Goal: Task Accomplishment & Management: Manage account settings

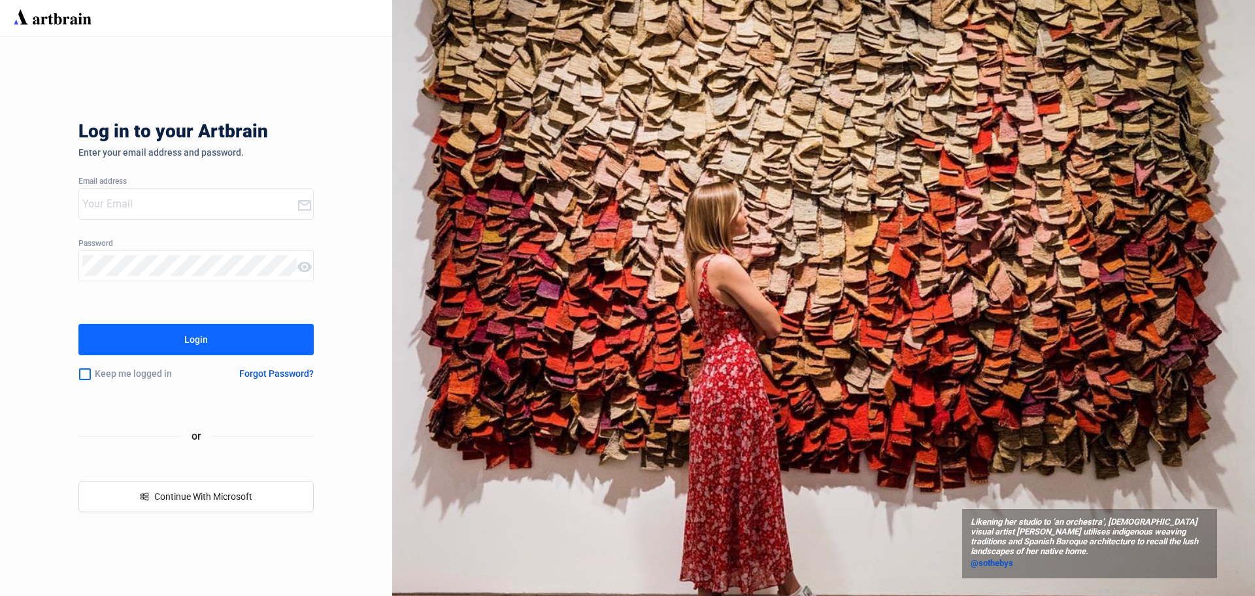
type input "[EMAIL_ADDRESS][DOMAIN_NAME]"
click at [202, 339] on div "Login" at bounding box center [196, 339] width 24 height 21
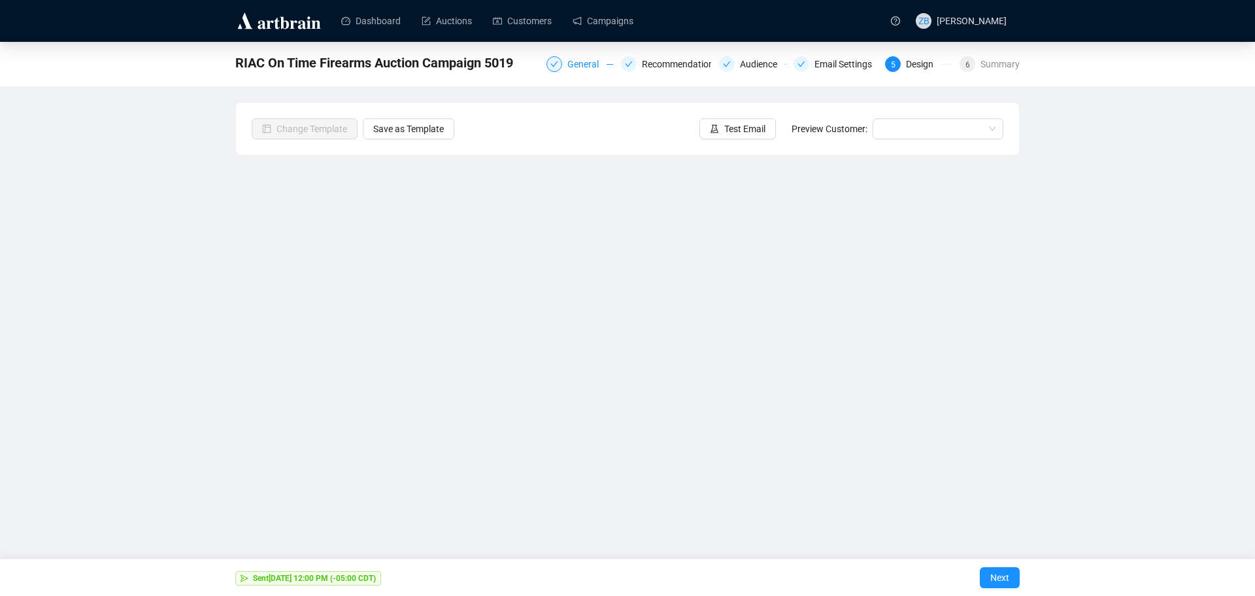
click at [577, 69] on div "General" at bounding box center [587, 64] width 39 height 16
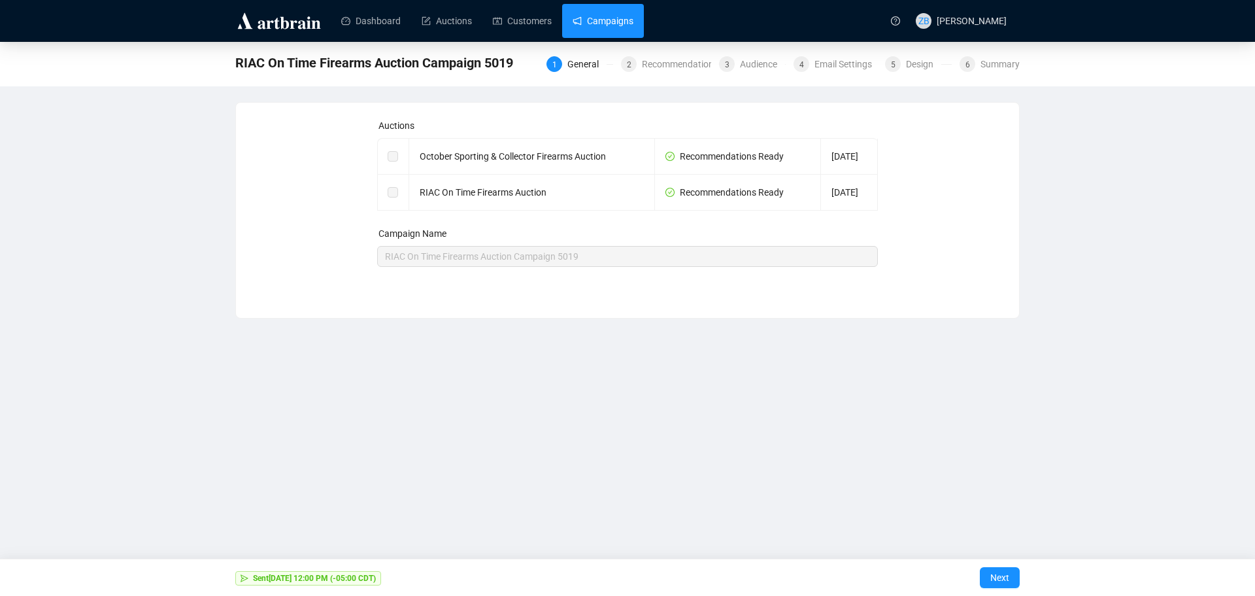
click at [597, 29] on link "Campaigns" at bounding box center [603, 21] width 61 height 34
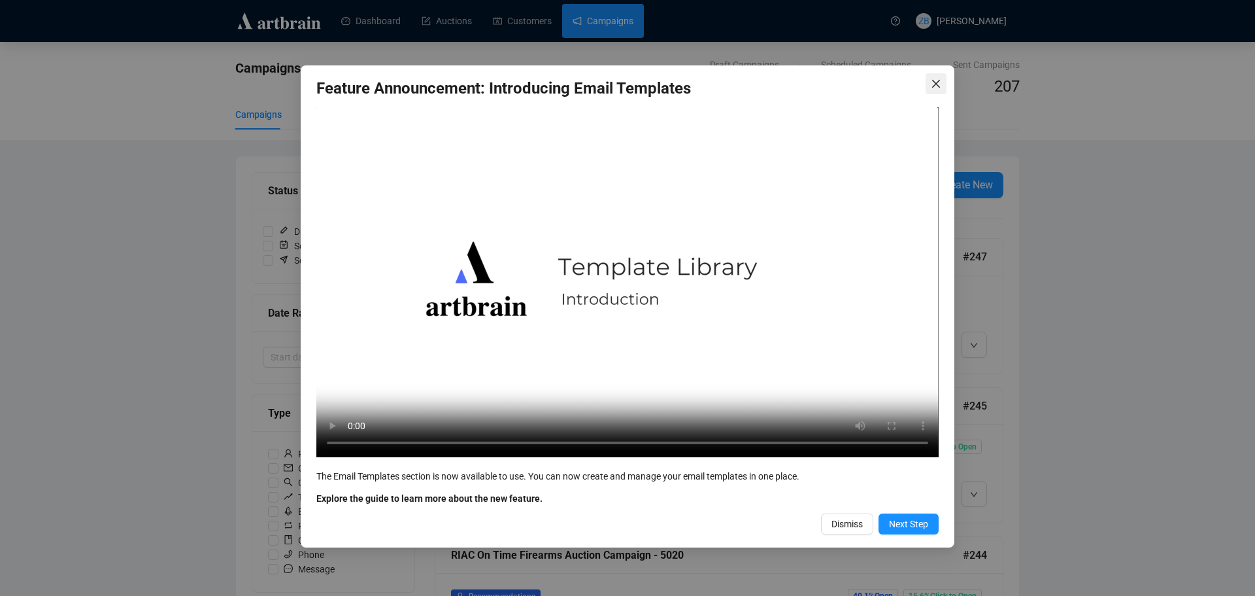
click at [933, 82] on icon "close" at bounding box center [936, 83] width 10 height 10
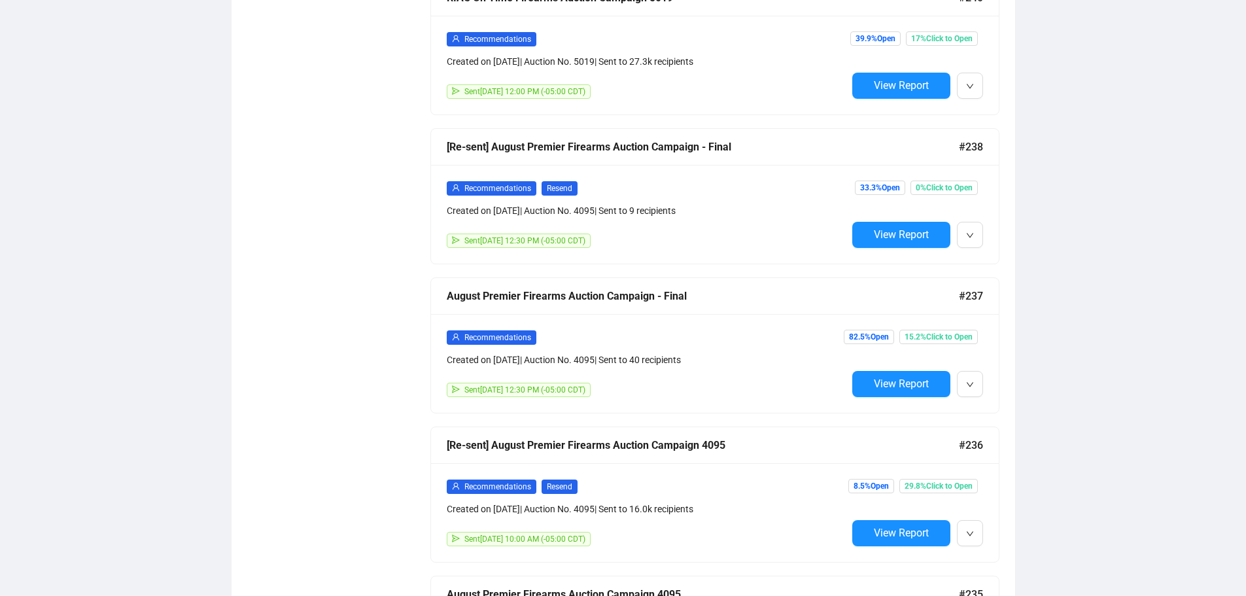
scroll to position [1207, 0]
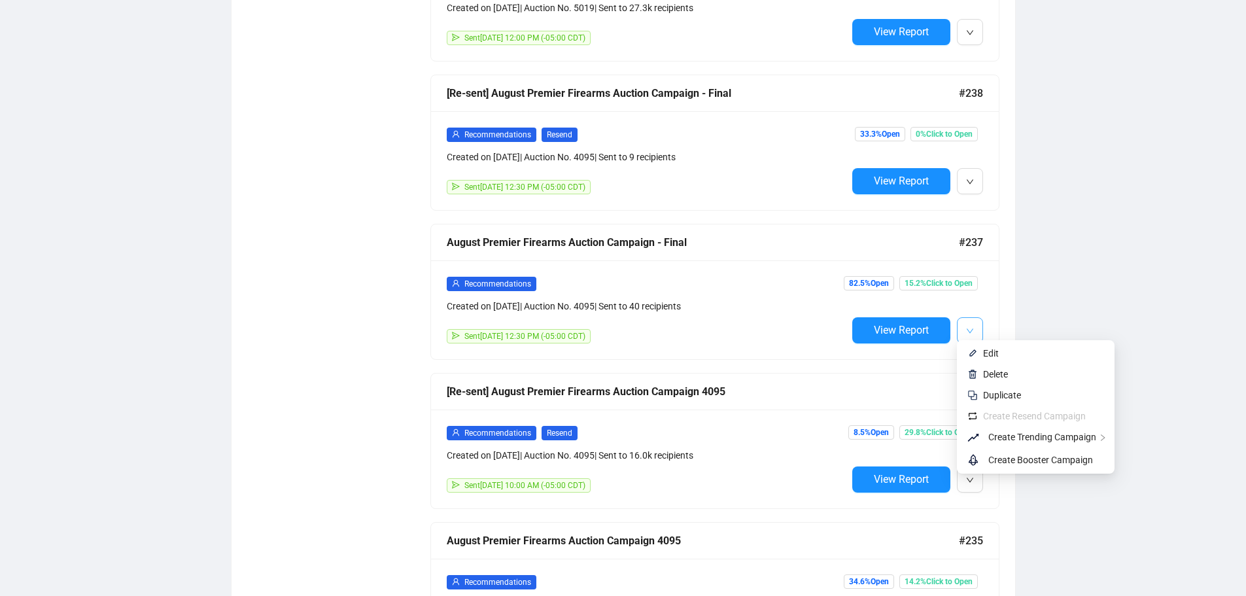
click at [970, 327] on icon "down" at bounding box center [970, 331] width 8 height 8
click at [1002, 353] on span "Edit" at bounding box center [1043, 353] width 121 height 14
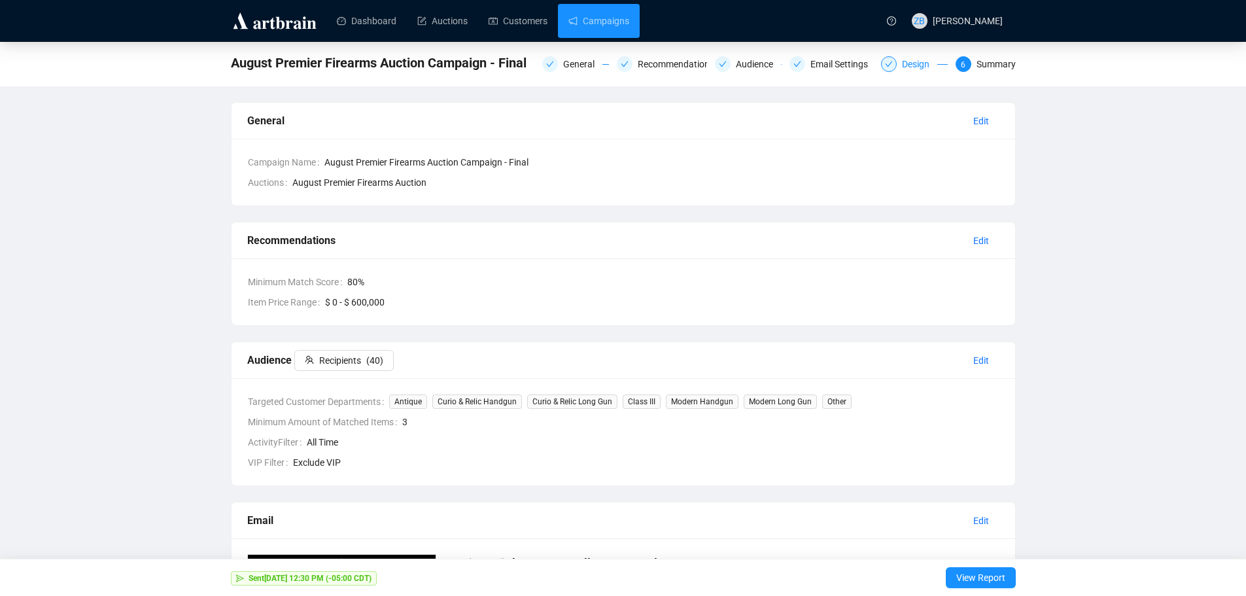
click at [906, 64] on div "Design" at bounding box center [919, 64] width 35 height 16
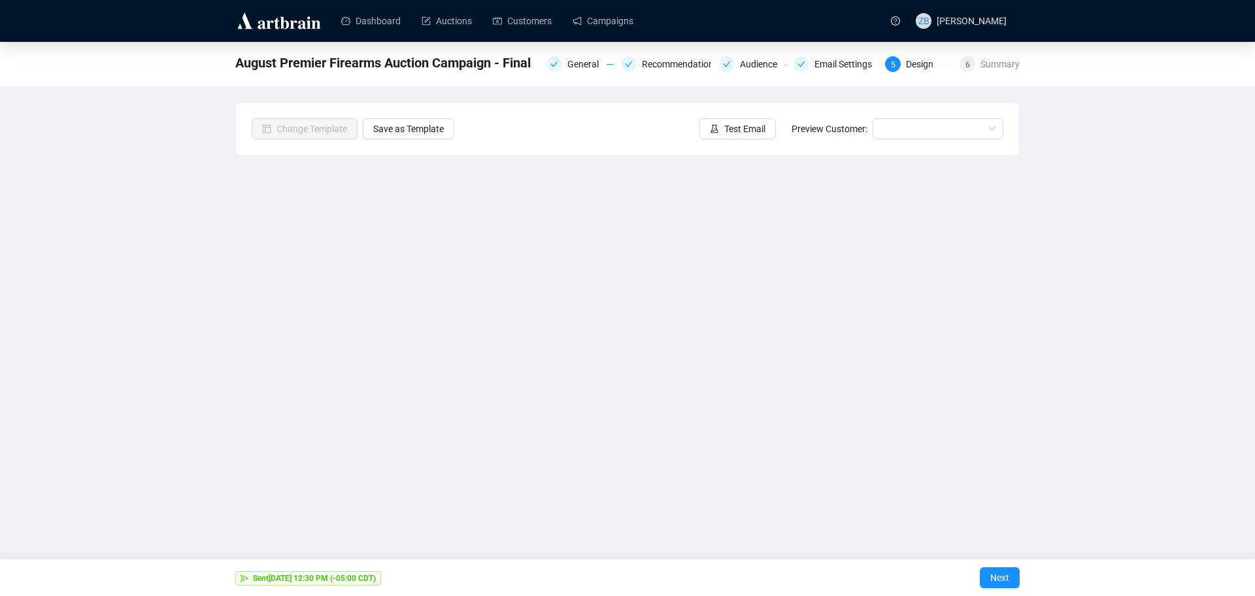
click at [199, 272] on div "August Premier Firearms Auction Campaign - Final General Recommendations Audien…" at bounding box center [627, 283] width 1255 height 483
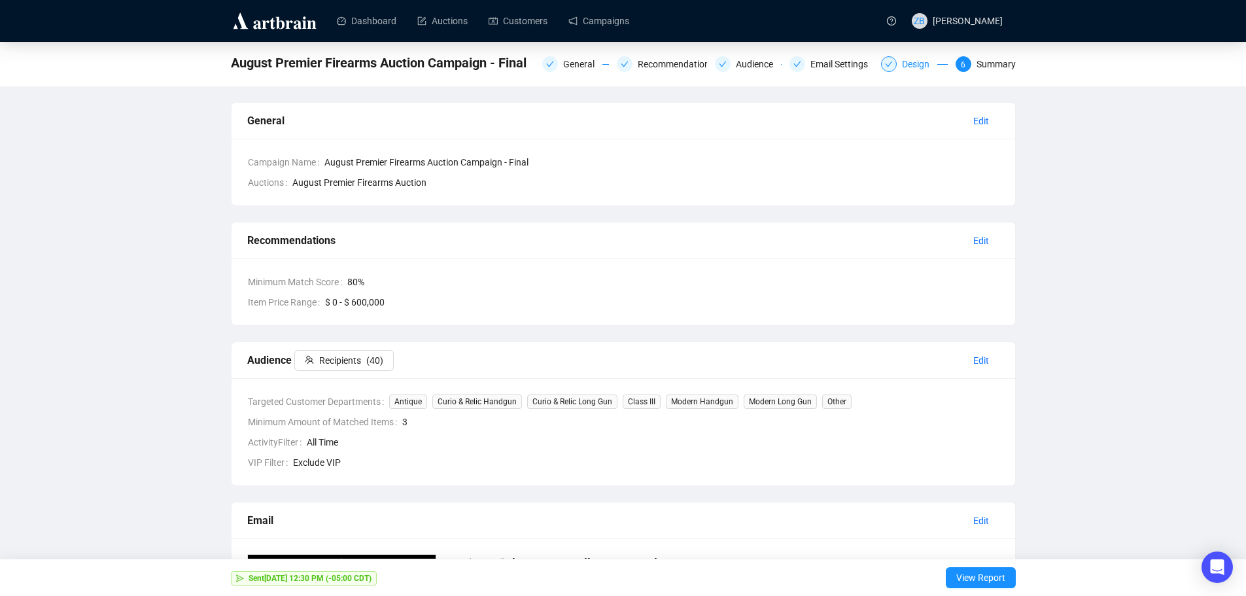
click at [913, 61] on div "Design" at bounding box center [919, 64] width 35 height 16
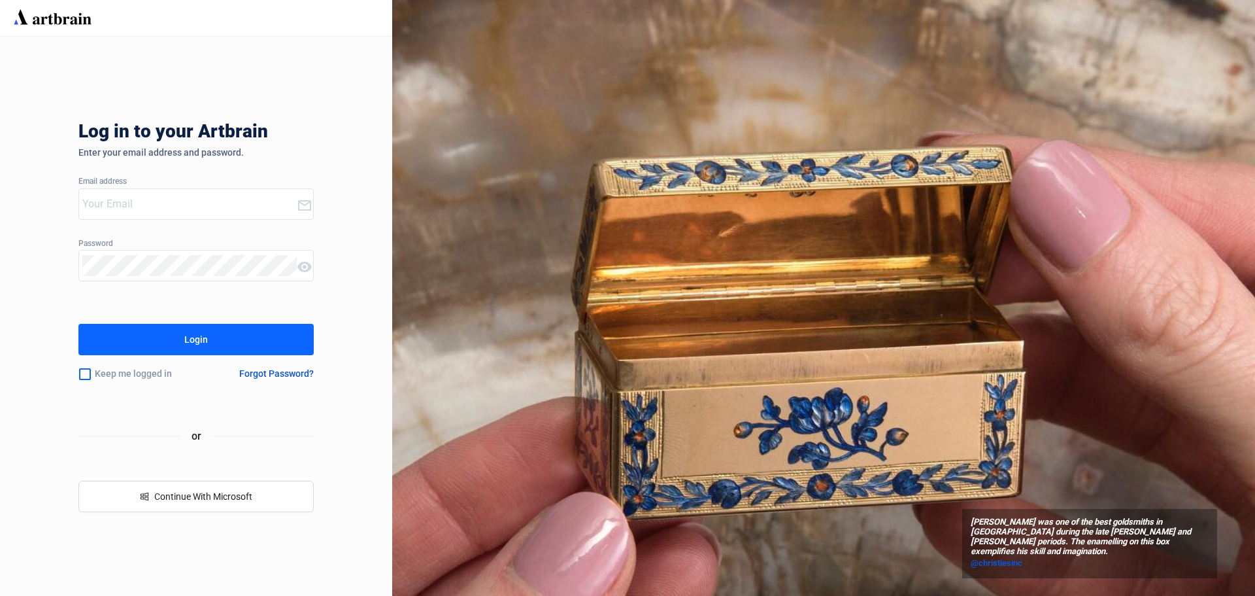
type input "[EMAIL_ADDRESS][DOMAIN_NAME]"
click at [105, 377] on div "Keep me logged in" at bounding box center [142, 373] width 129 height 27
click at [78, 373] on input "checkbox" at bounding box center [84, 373] width 13 height 27
checkbox input "true"
click at [189, 354] on button "Login" at bounding box center [195, 339] width 235 height 31
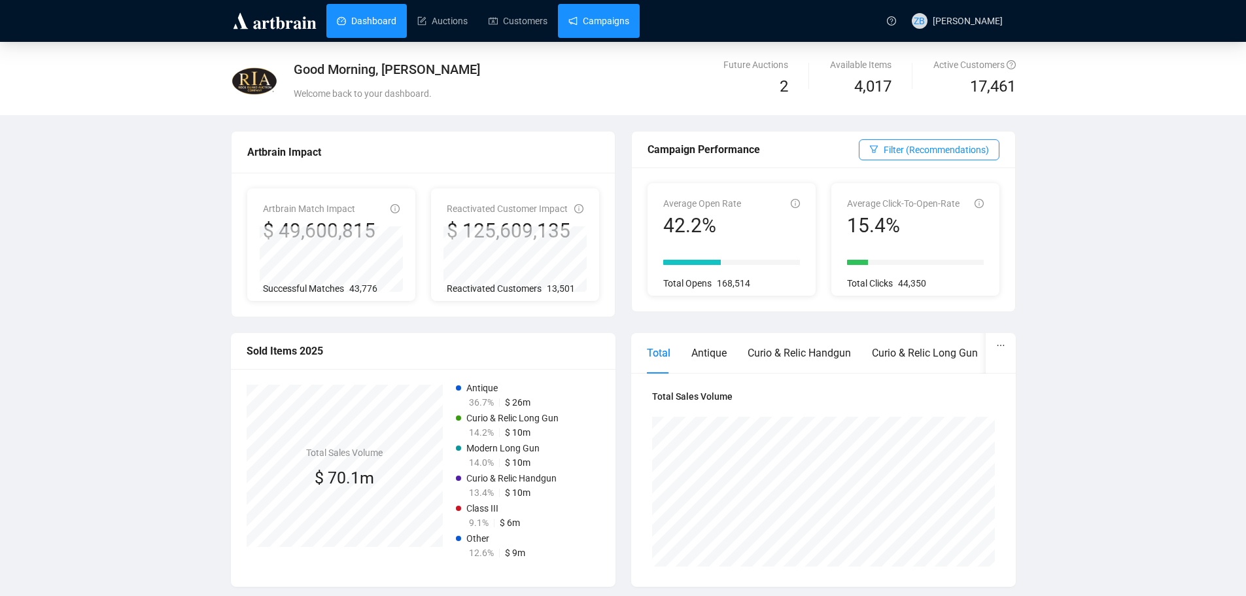
click at [584, 28] on link "Campaigns" at bounding box center [598, 21] width 61 height 34
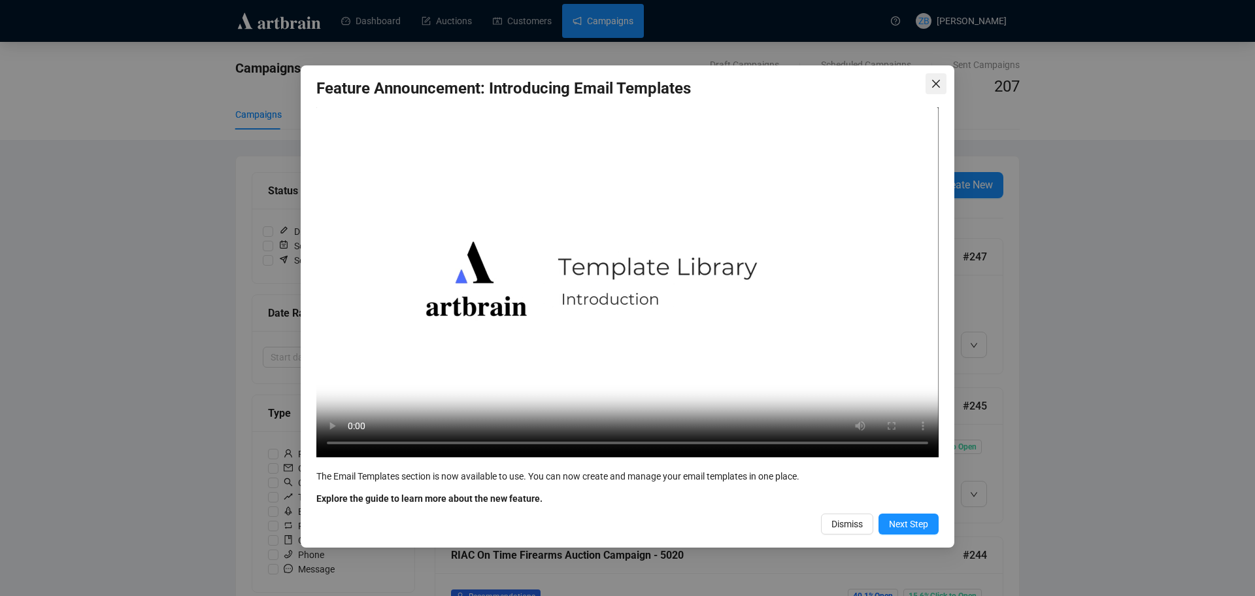
click at [933, 82] on icon "close" at bounding box center [936, 83] width 10 height 10
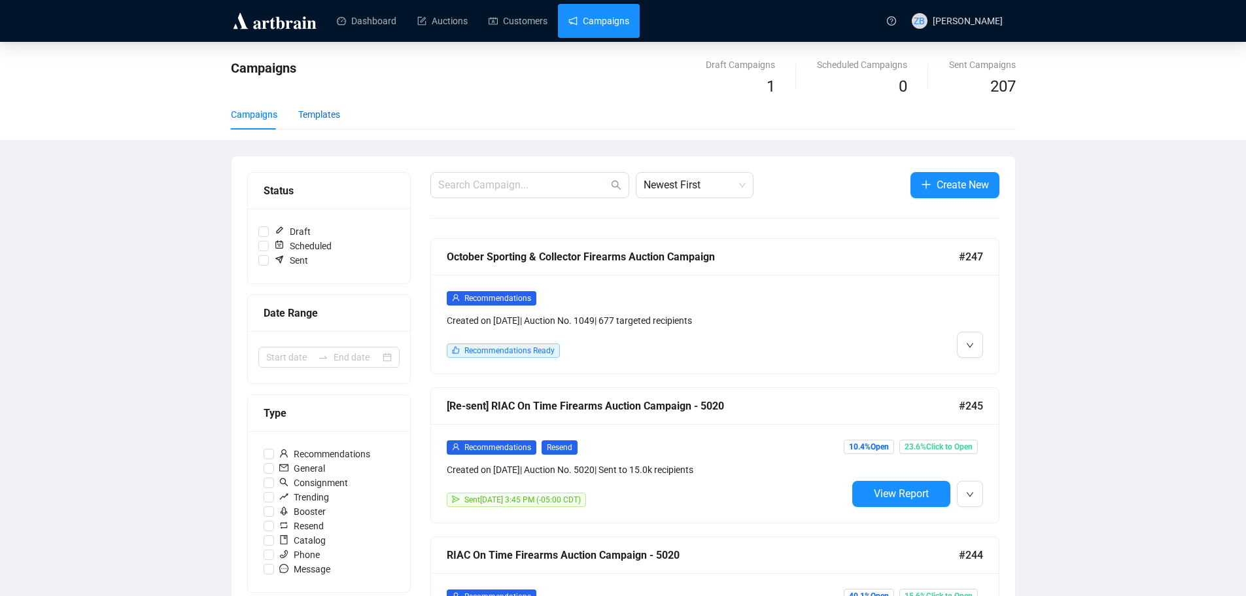
click at [326, 117] on div "Templates" at bounding box center [319, 114] width 42 height 14
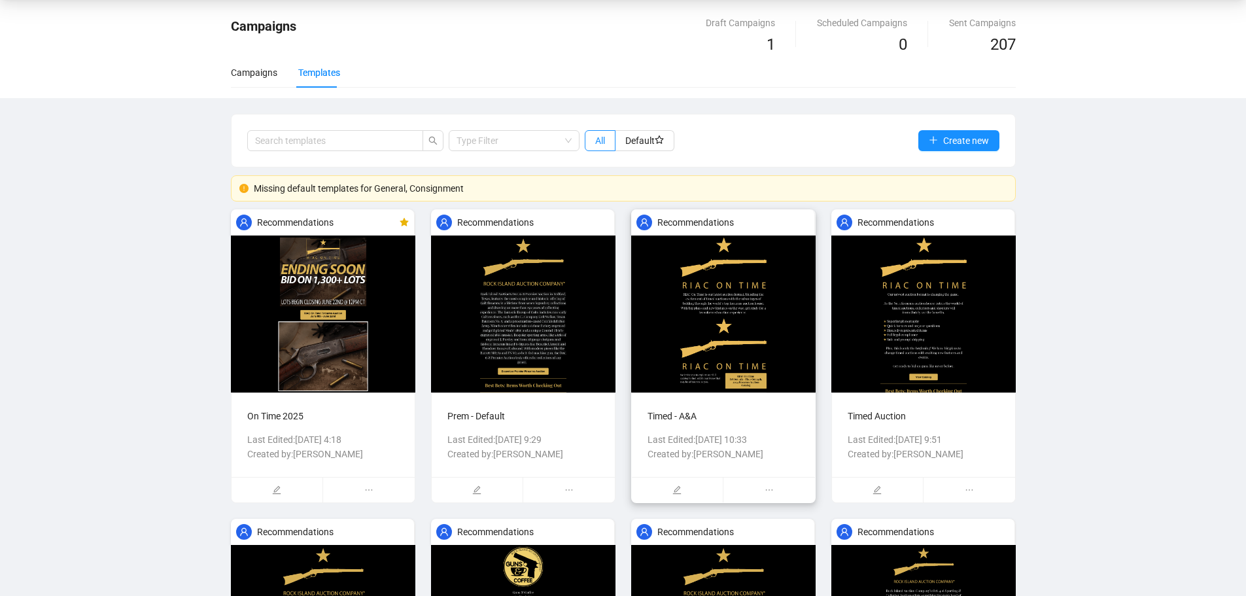
scroll to position [65, 0]
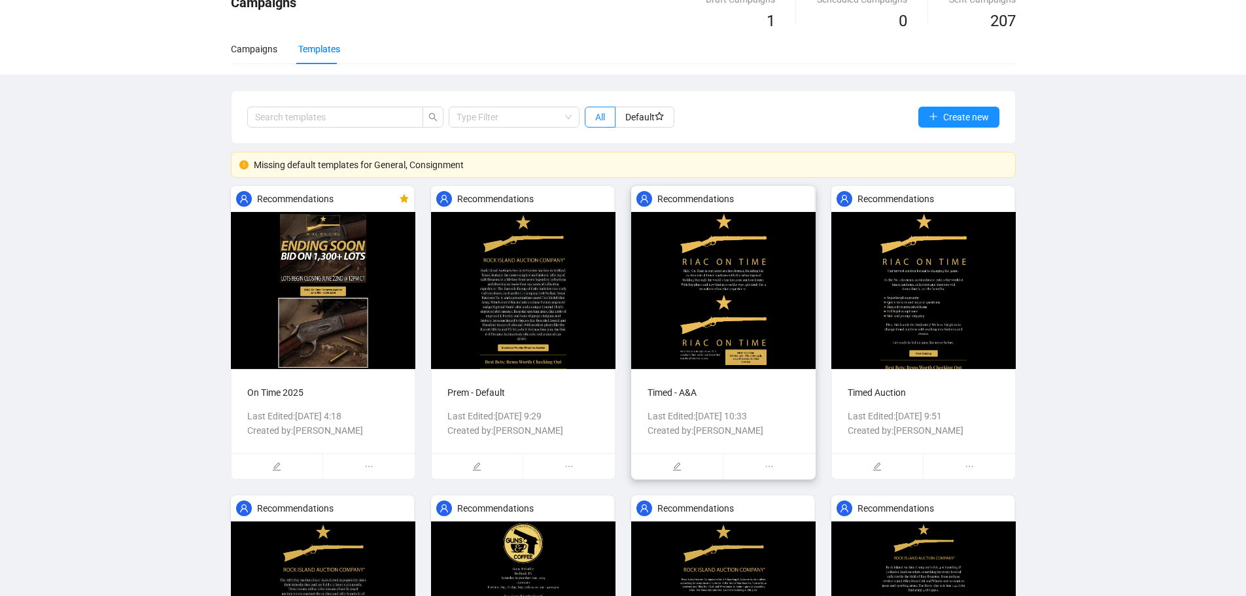
click at [710, 290] on img at bounding box center [723, 277] width 184 height 183
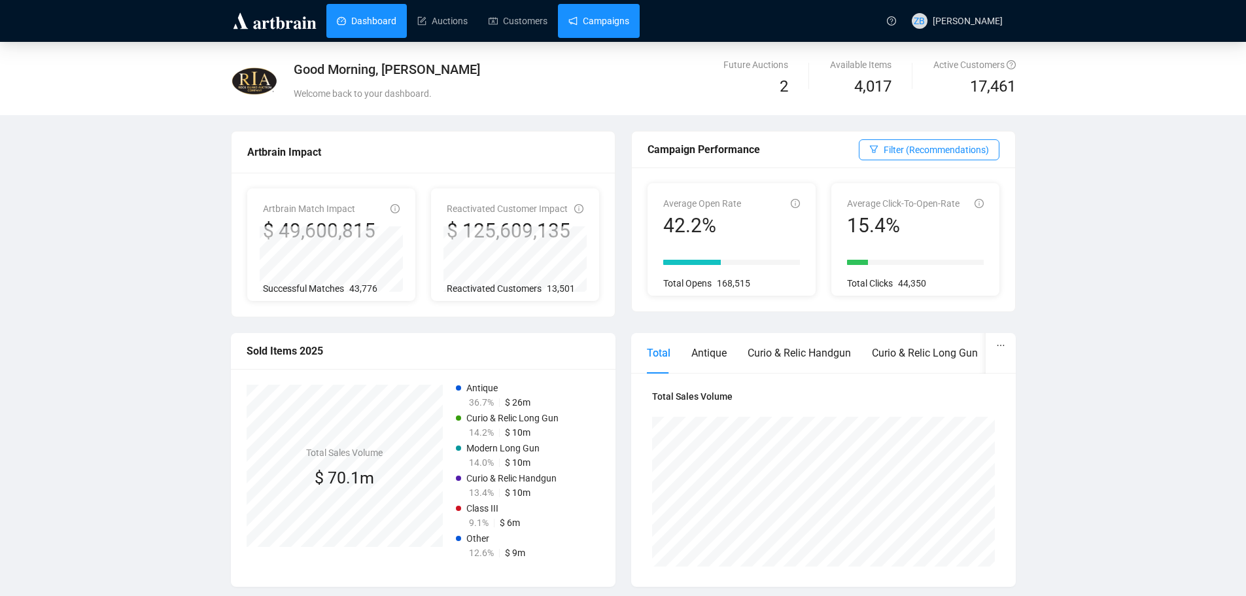
click at [606, 21] on link "Campaigns" at bounding box center [598, 21] width 61 height 34
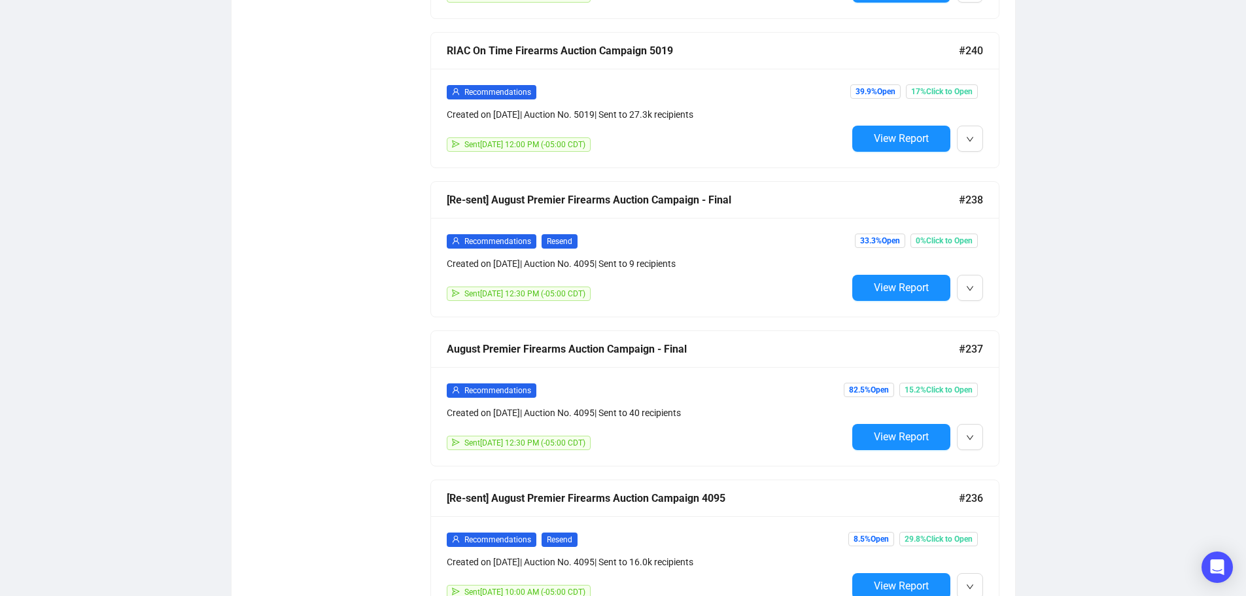
scroll to position [1142, 0]
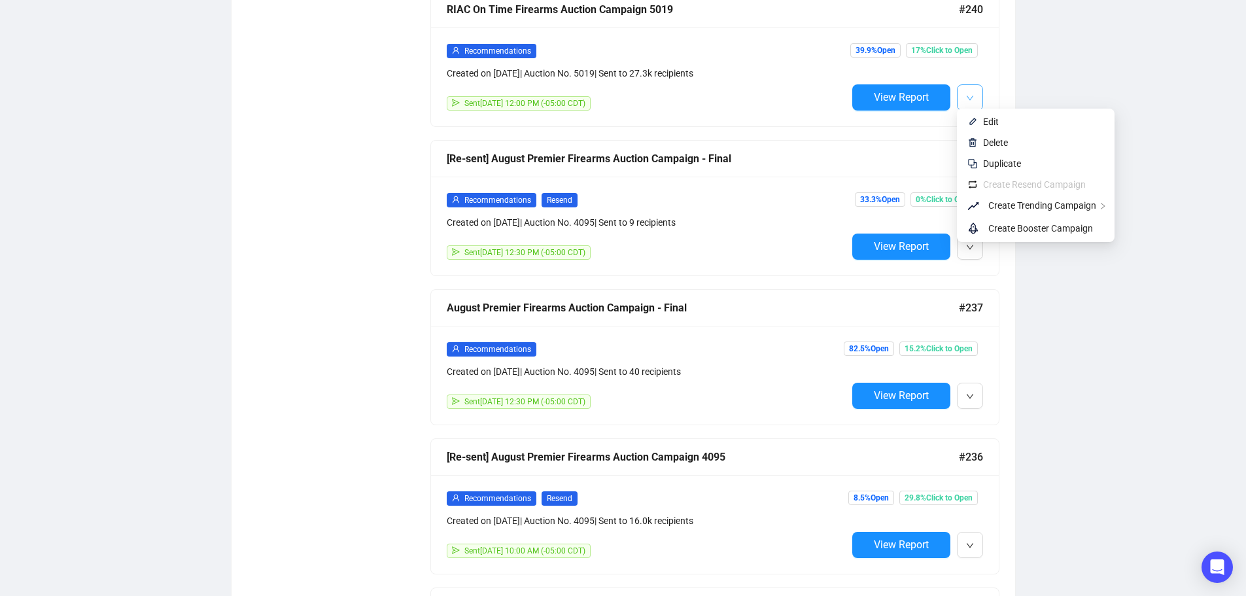
click at [970, 95] on icon "down" at bounding box center [969, 97] width 7 height 5
click at [993, 116] on span "Edit" at bounding box center [991, 121] width 16 height 10
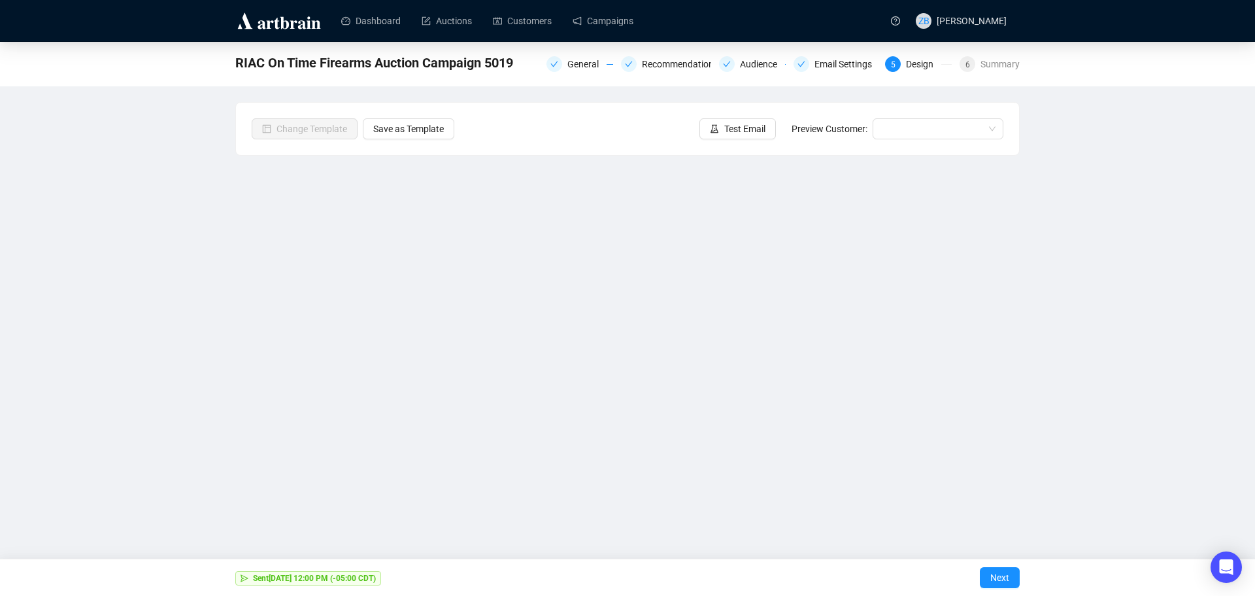
click at [132, 243] on div "RIAC On Time Firearms Auction Campaign 5019 General Recommendations Audience Em…" at bounding box center [627, 283] width 1255 height 483
